Goal: Task Accomplishment & Management: Manage account settings

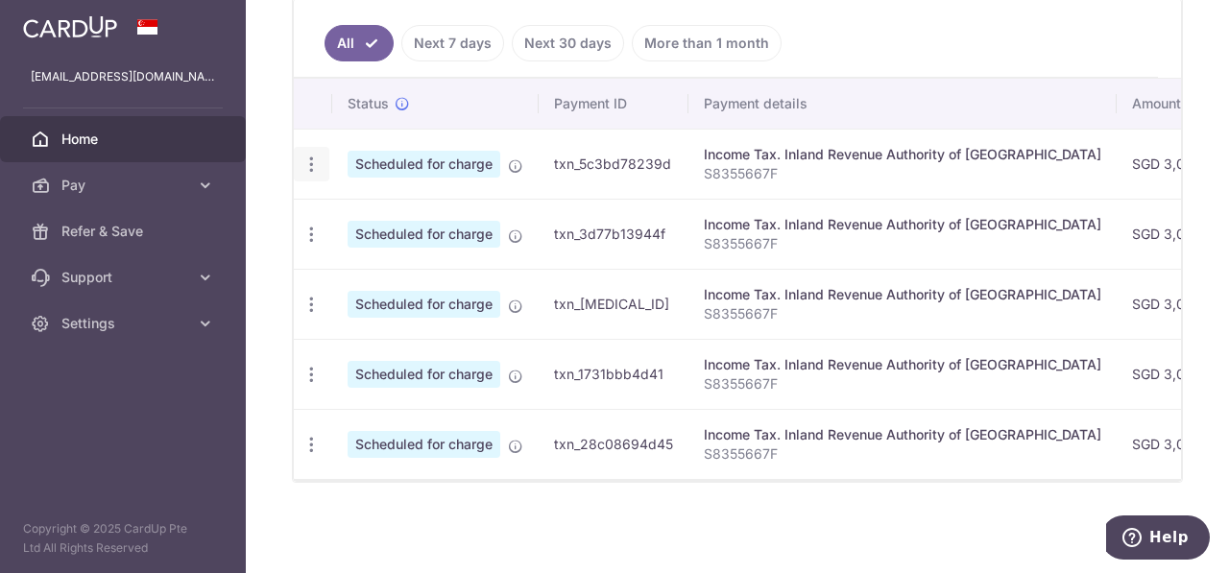
click at [308, 161] on icon "button" at bounding box center [312, 165] width 20 height 20
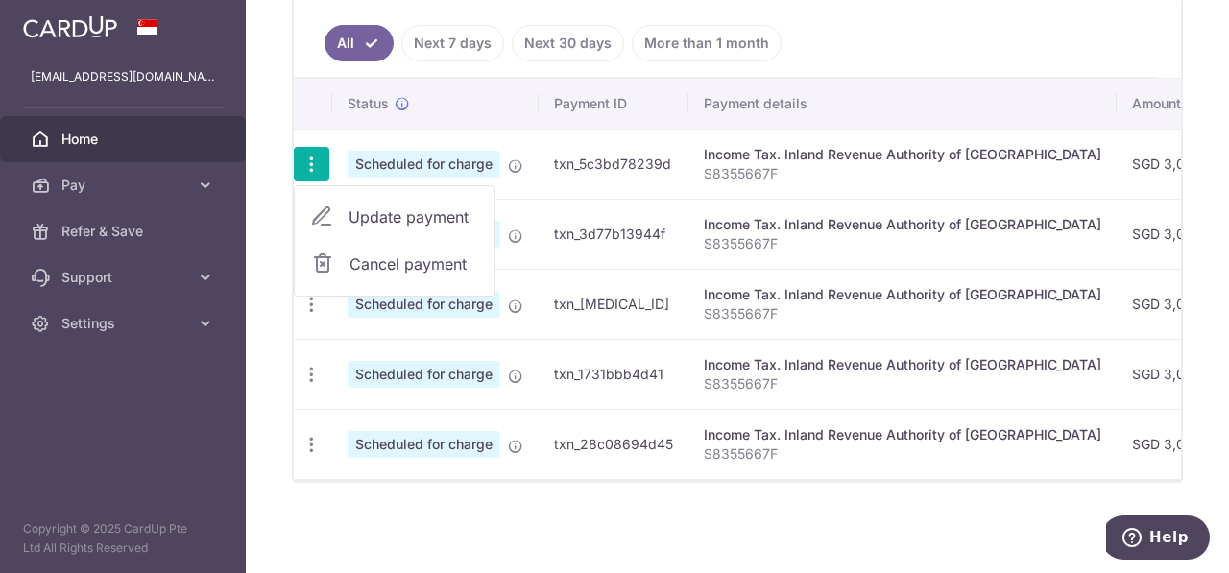
click at [340, 206] on link "Update payment" at bounding box center [395, 217] width 200 height 46
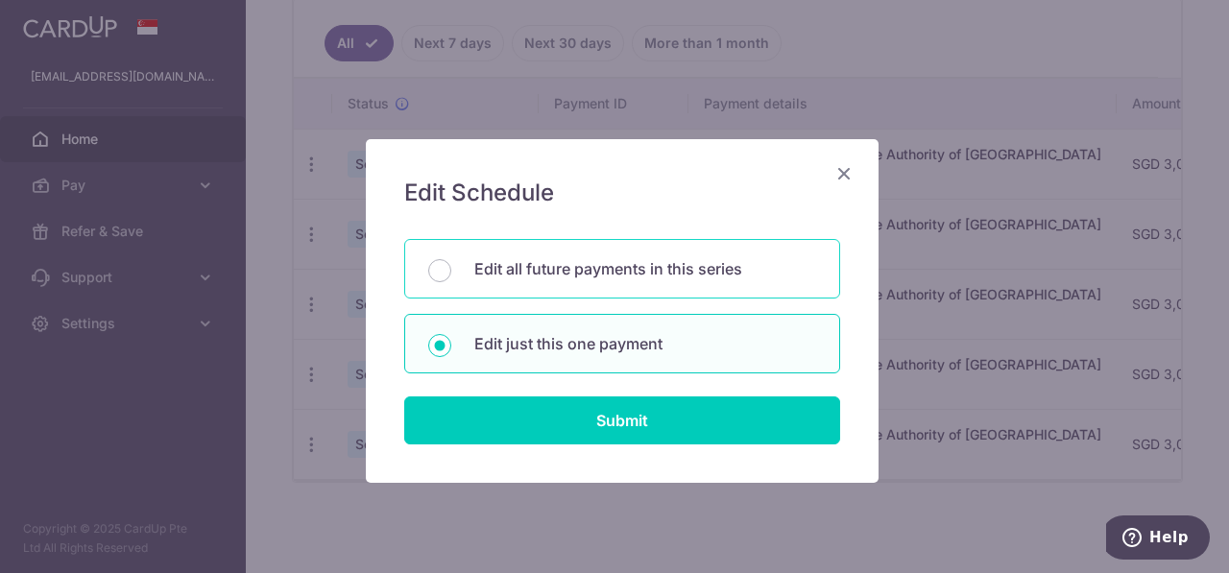
click at [653, 261] on p "Edit all future payments in this series" at bounding box center [645, 268] width 342 height 23
click at [451, 261] on input "Edit all future payments in this series" at bounding box center [439, 270] width 23 height 23
radio input "true"
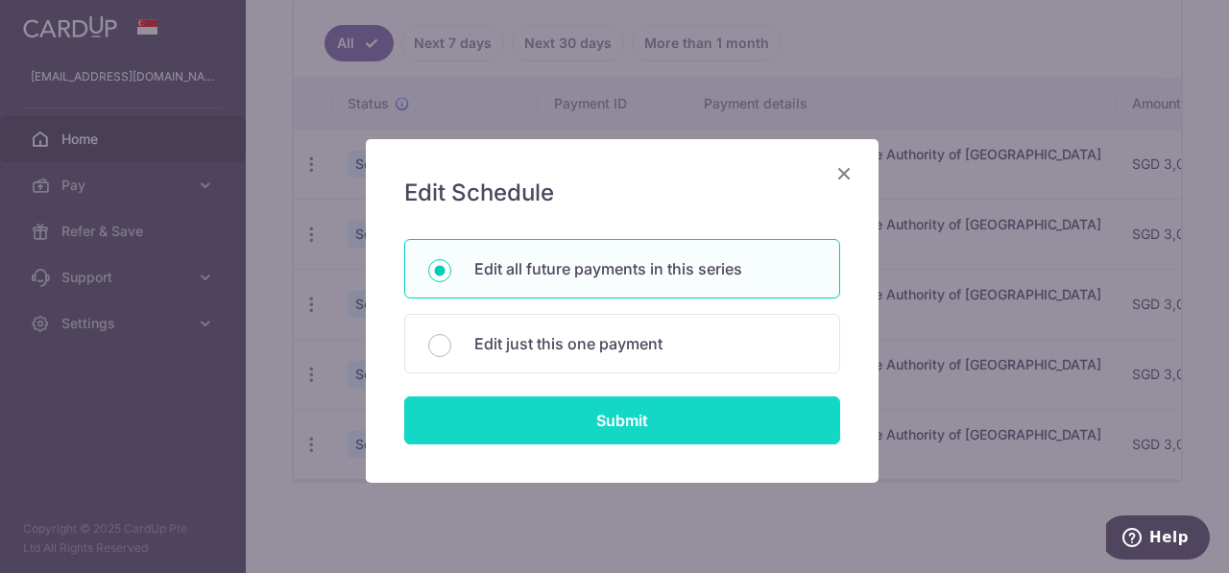
click at [659, 411] on input "Submit" at bounding box center [622, 421] width 436 height 48
radio input "true"
type input "3,025.56"
type input "S8355667F"
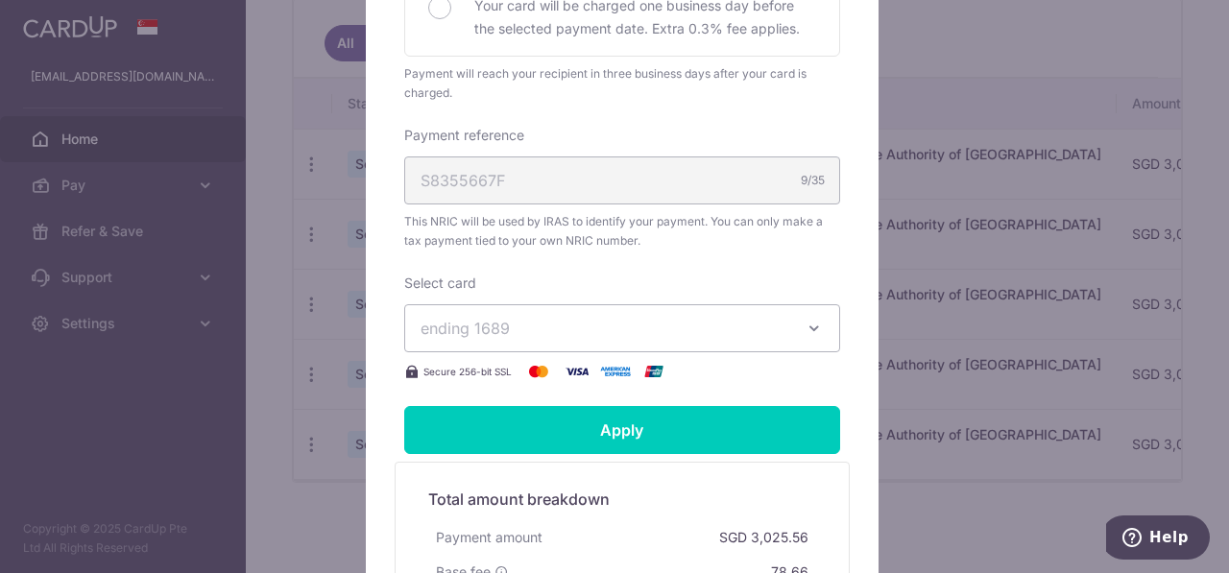
scroll to position [567, 0]
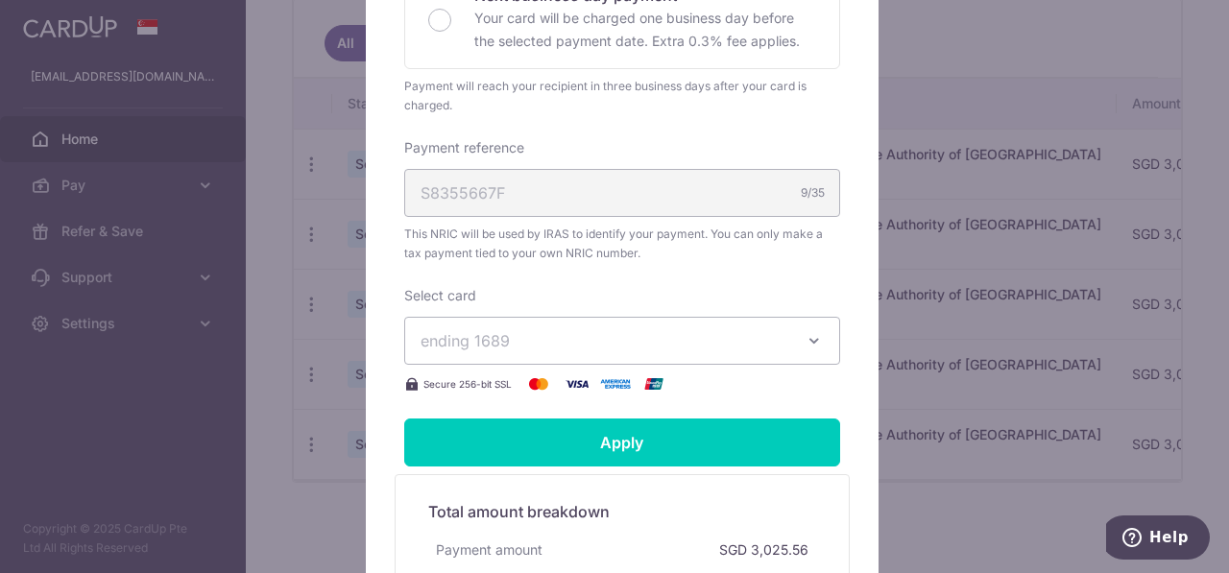
click at [696, 349] on span "ending 1689" at bounding box center [605, 340] width 369 height 23
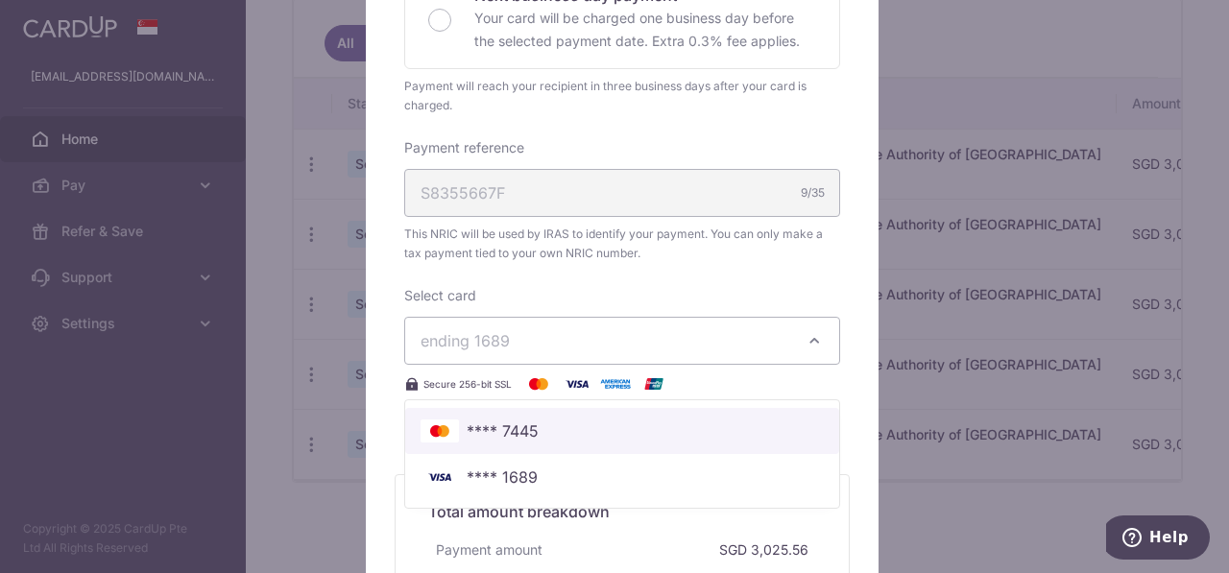
click at [582, 430] on span "**** 7445" at bounding box center [622, 431] width 403 height 23
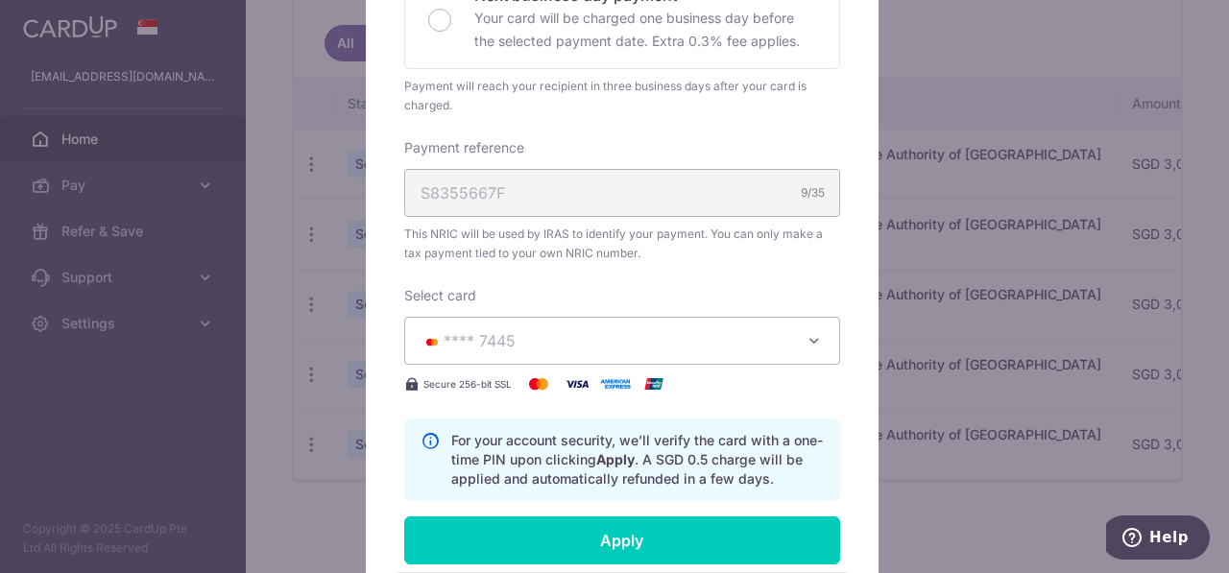
scroll to position [663, 0]
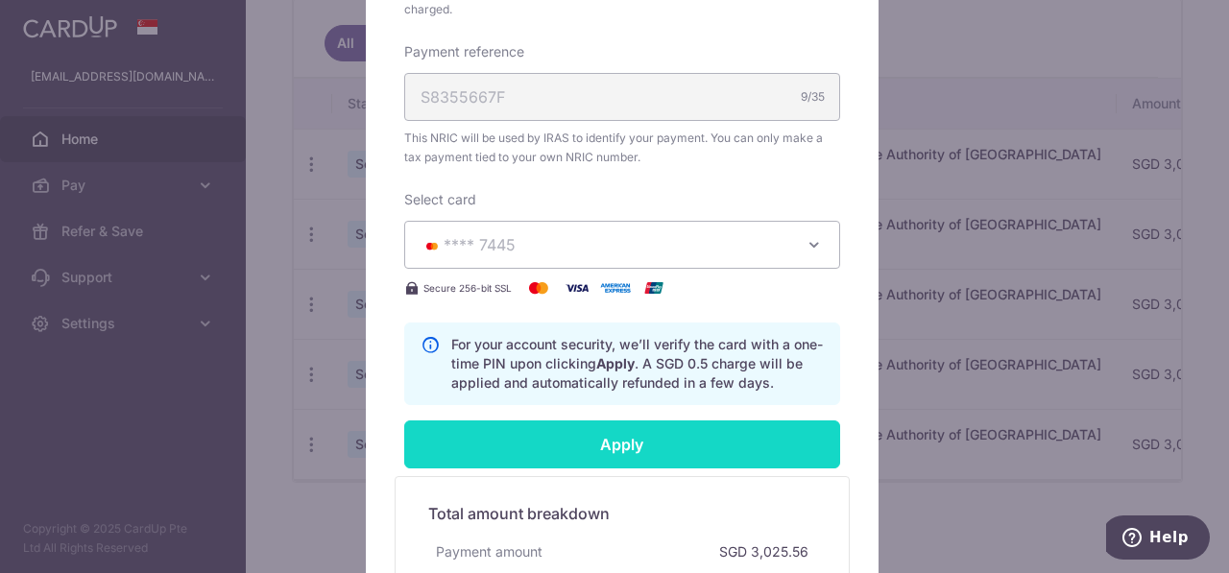
click at [651, 456] on input "Apply" at bounding box center [622, 445] width 436 height 48
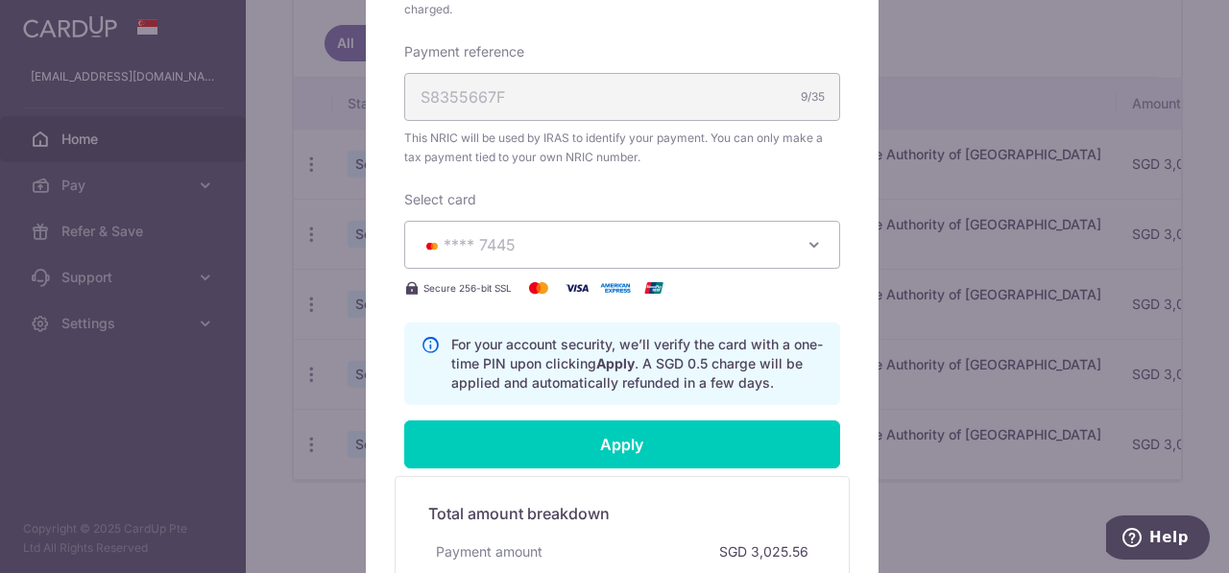
type input "Successfully Applied"
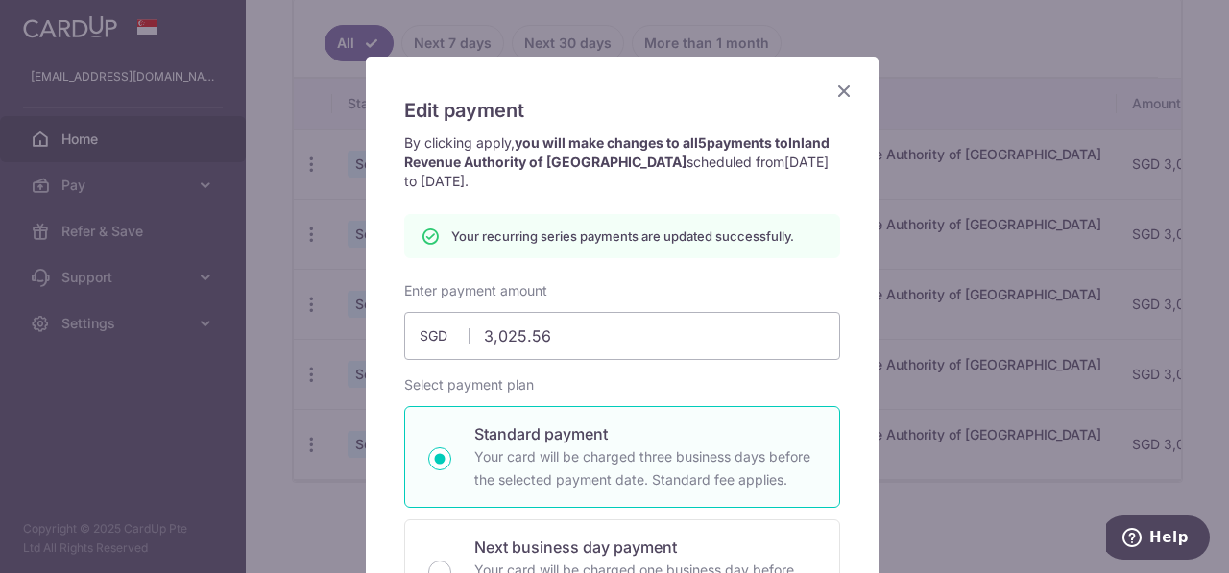
scroll to position [58, 0]
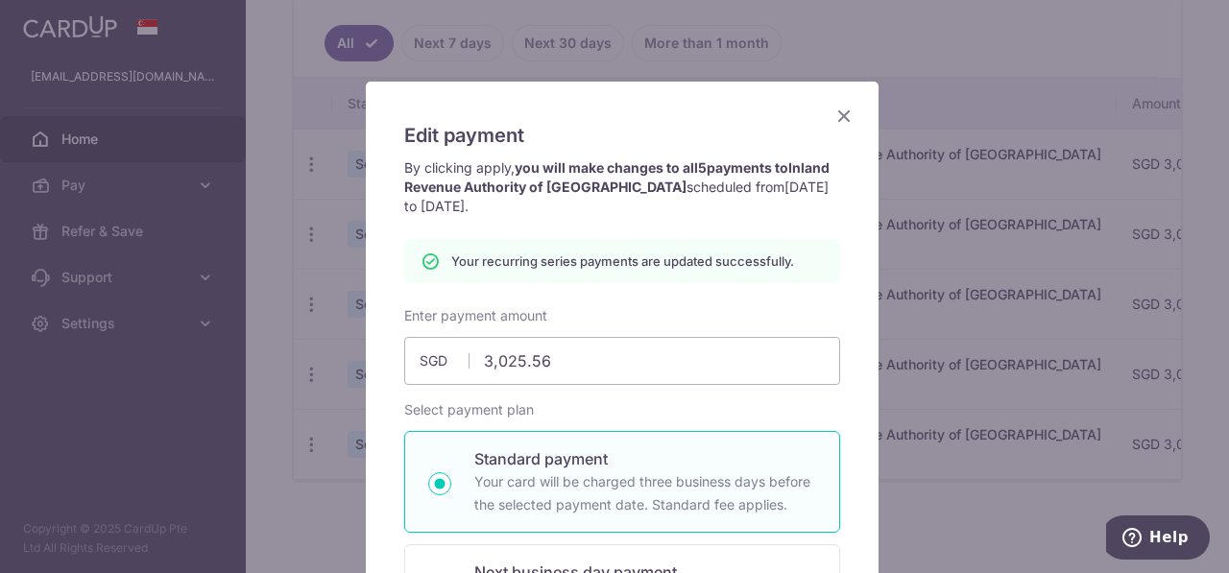
click at [837, 116] on icon "Close" at bounding box center [843, 116] width 23 height 24
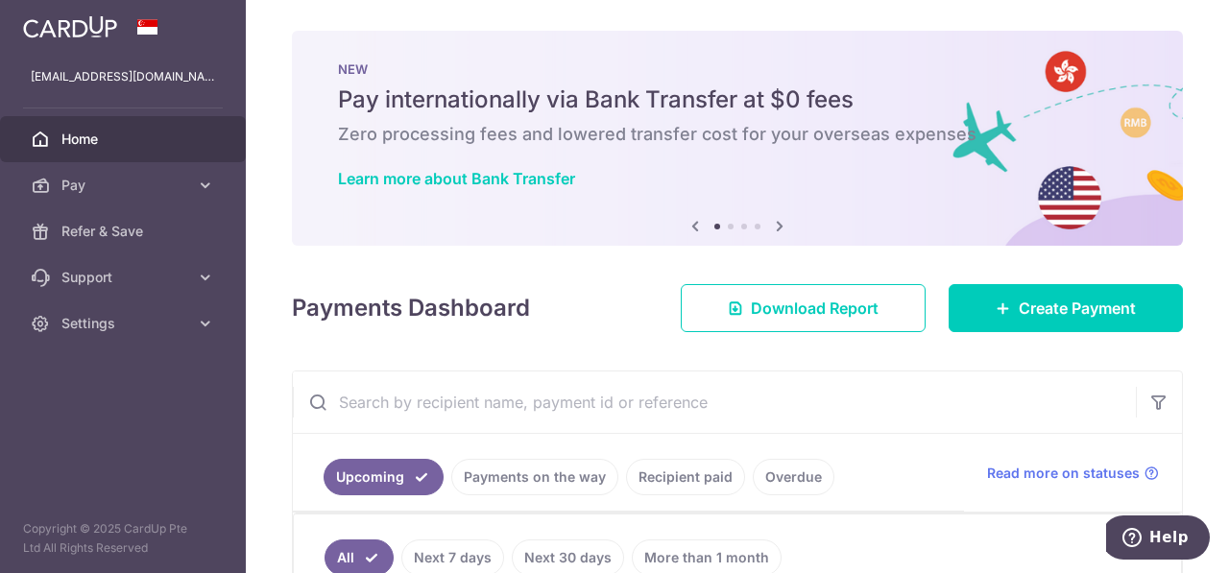
click at [99, 155] on link "Home" at bounding box center [123, 139] width 246 height 46
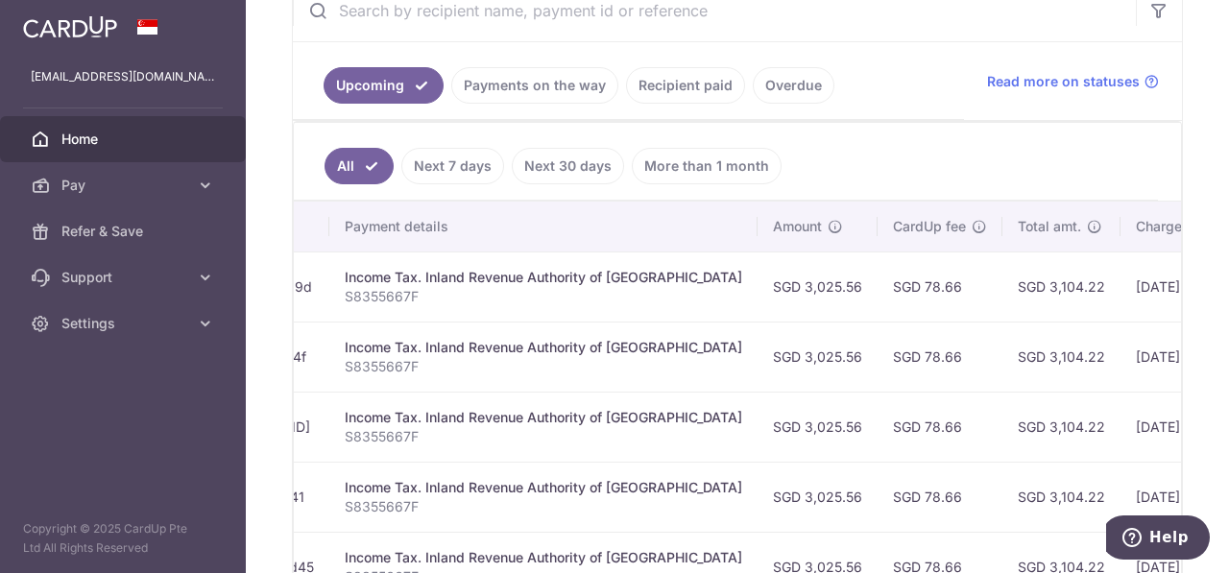
scroll to position [517, 0]
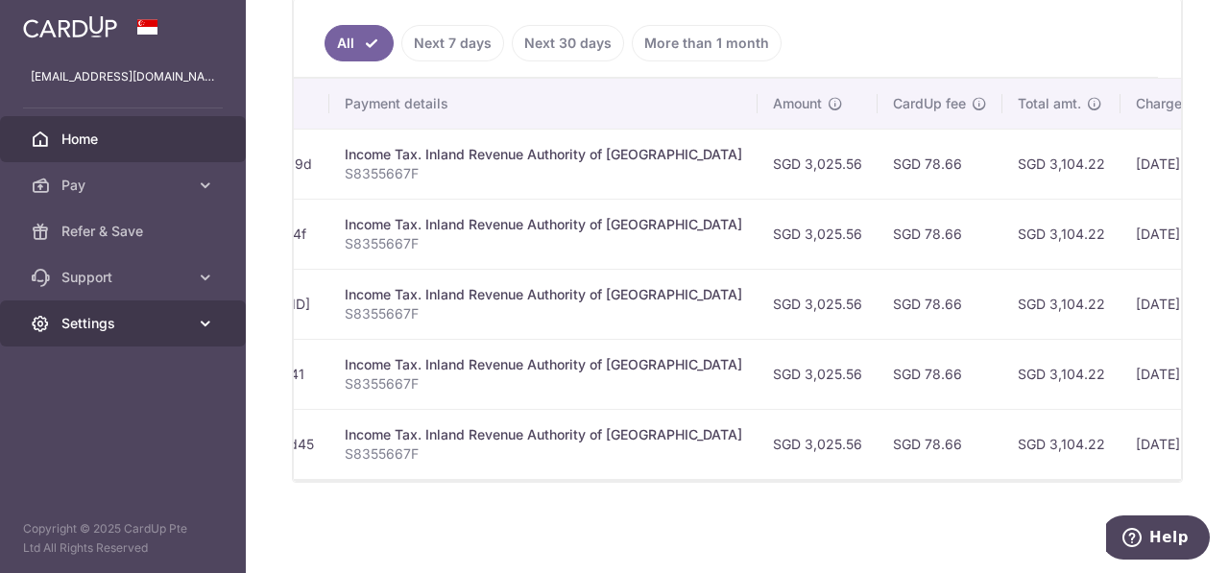
click at [87, 316] on span "Settings" at bounding box center [124, 323] width 127 height 19
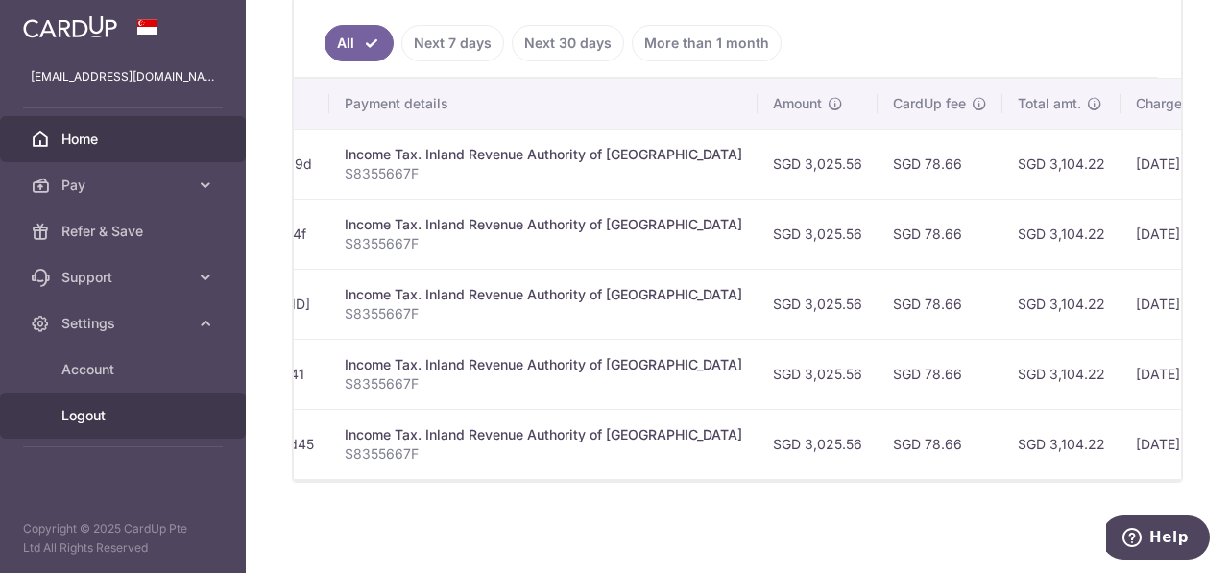
click at [118, 420] on span "Logout" at bounding box center [124, 415] width 127 height 19
